Goal: Task Accomplishment & Management: Use online tool/utility

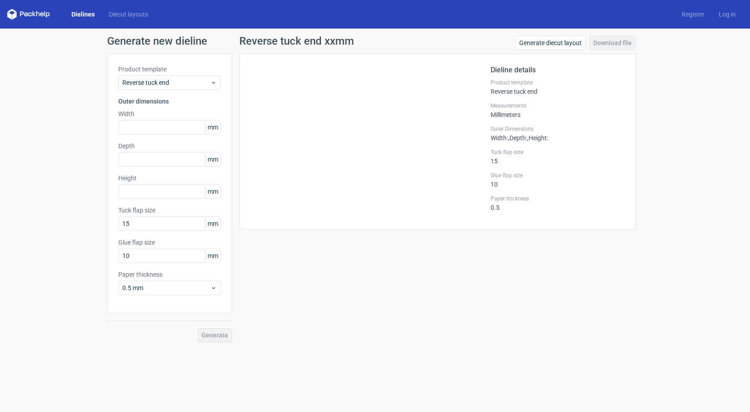
click at [39, 12] on icon at bounding box center [28, 14] width 43 height 11
click at [88, 12] on link "Dielines" at bounding box center [82, 14] width 37 height 9
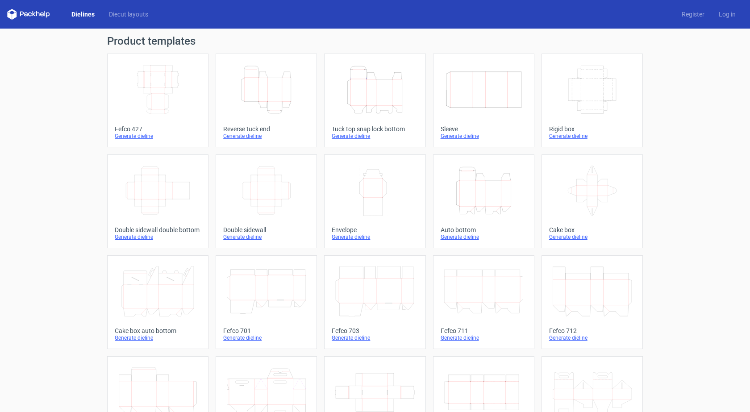
click at [249, 138] on div "Generate dieline" at bounding box center [266, 136] width 86 height 7
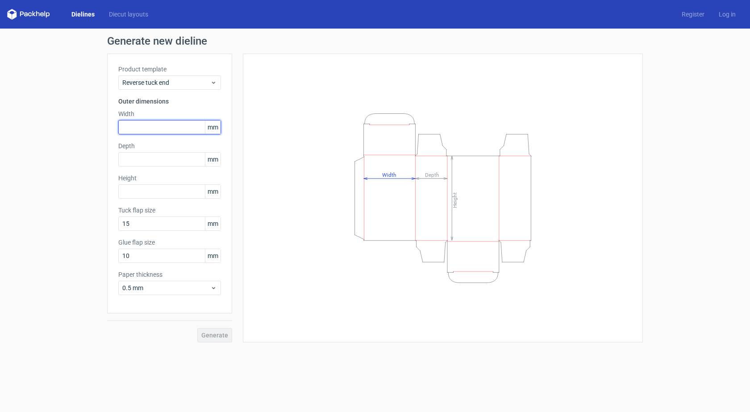
click at [164, 129] on input "text" at bounding box center [169, 127] width 103 height 14
type input "125"
click at [139, 195] on input "text" at bounding box center [169, 191] width 103 height 14
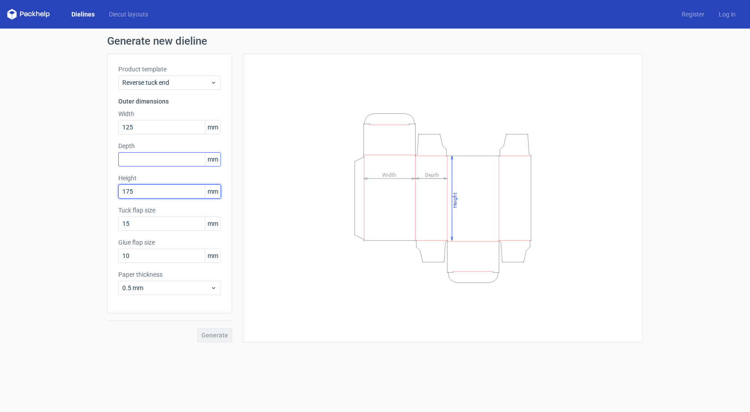
type input "175"
click at [153, 156] on input "text" at bounding box center [169, 159] width 103 height 14
type input "25"
click at [223, 336] on span "Generate" at bounding box center [214, 335] width 27 height 6
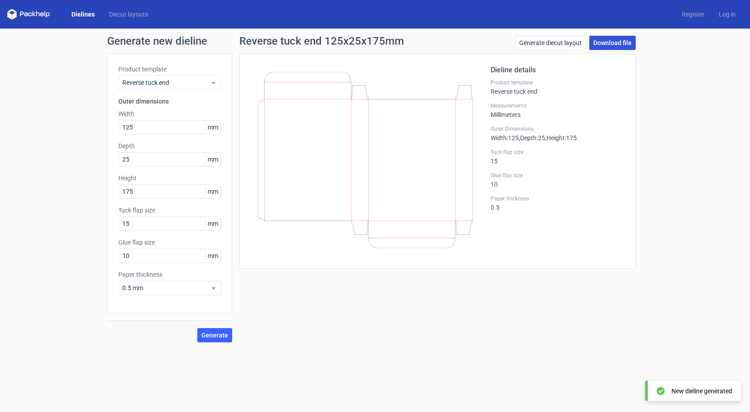
click at [618, 42] on link "Download file" at bounding box center [612, 43] width 46 height 14
